Goal: Information Seeking & Learning: Check status

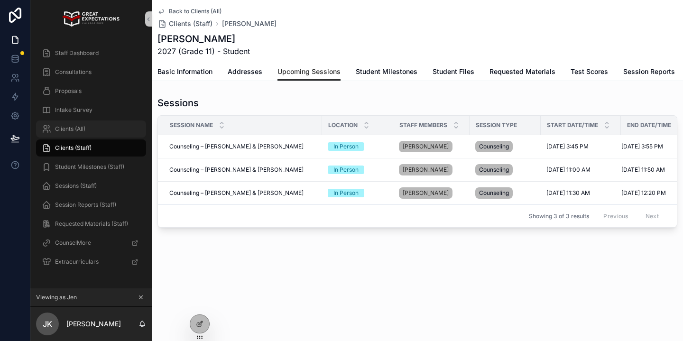
click at [83, 120] on link "Clients (All)" at bounding box center [91, 128] width 110 height 17
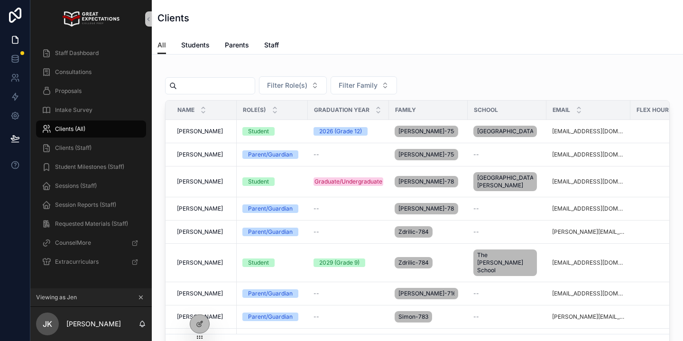
click at [210, 82] on input "scrollable content" at bounding box center [216, 85] width 78 height 13
type input "*"
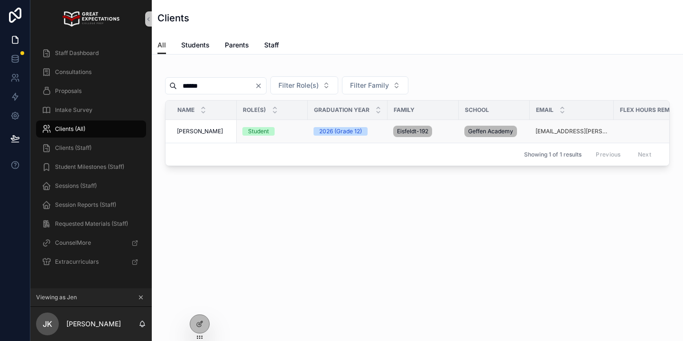
type input "******"
click at [214, 130] on span "[PERSON_NAME]" at bounding box center [200, 132] width 46 height 8
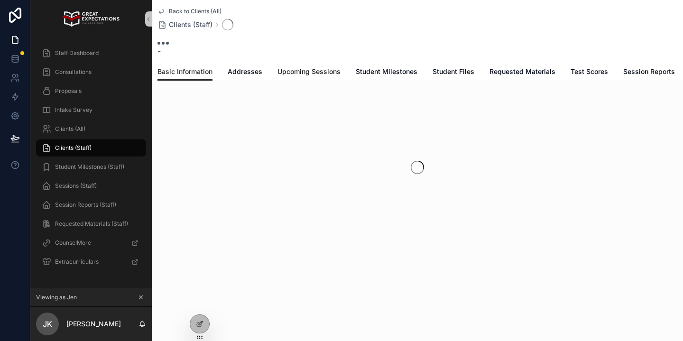
click at [319, 75] on span "Upcoming Sessions" at bounding box center [309, 71] width 63 height 9
